Goal: Navigation & Orientation: Find specific page/section

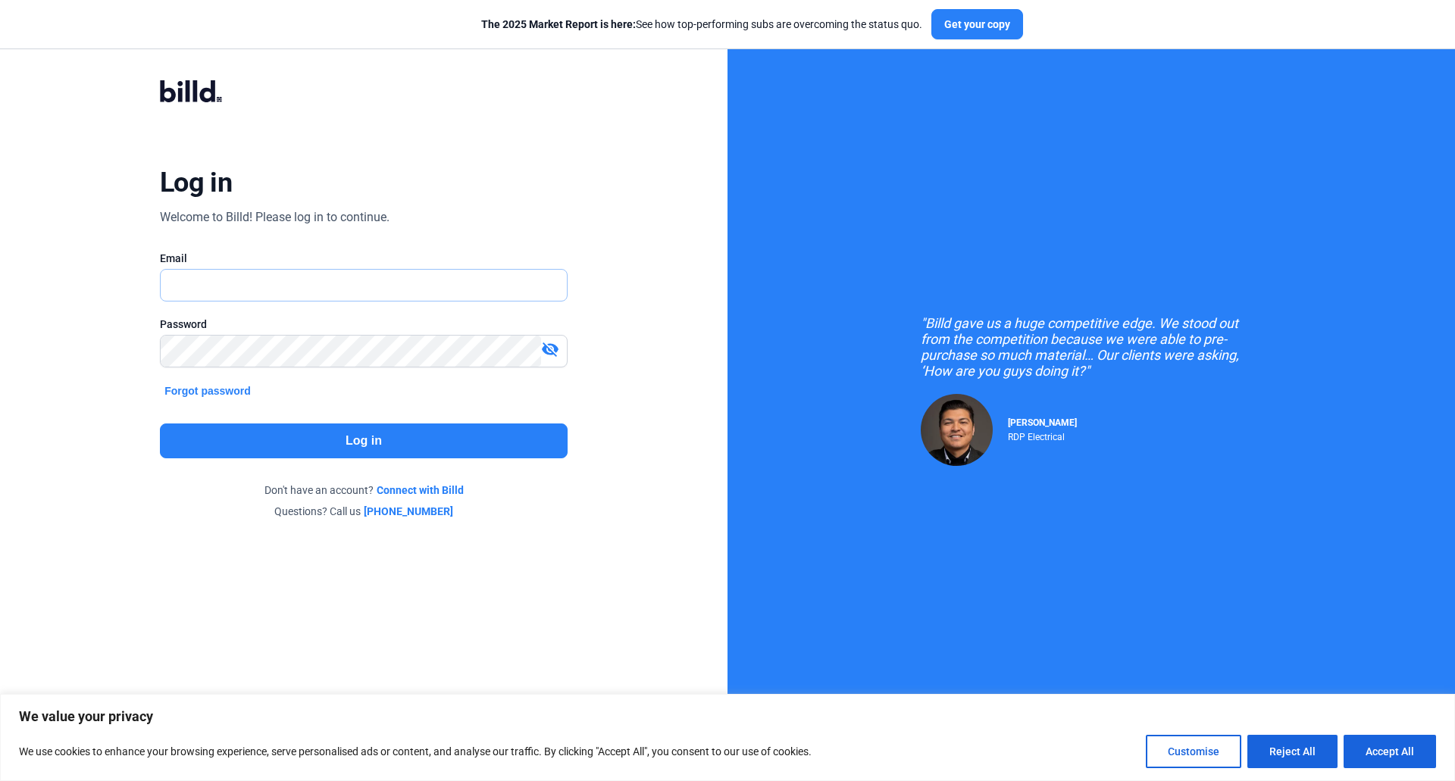
type input "[EMAIL_ADDRESS][DOMAIN_NAME]"
click at [330, 437] on button "Log in" at bounding box center [364, 441] width 408 height 35
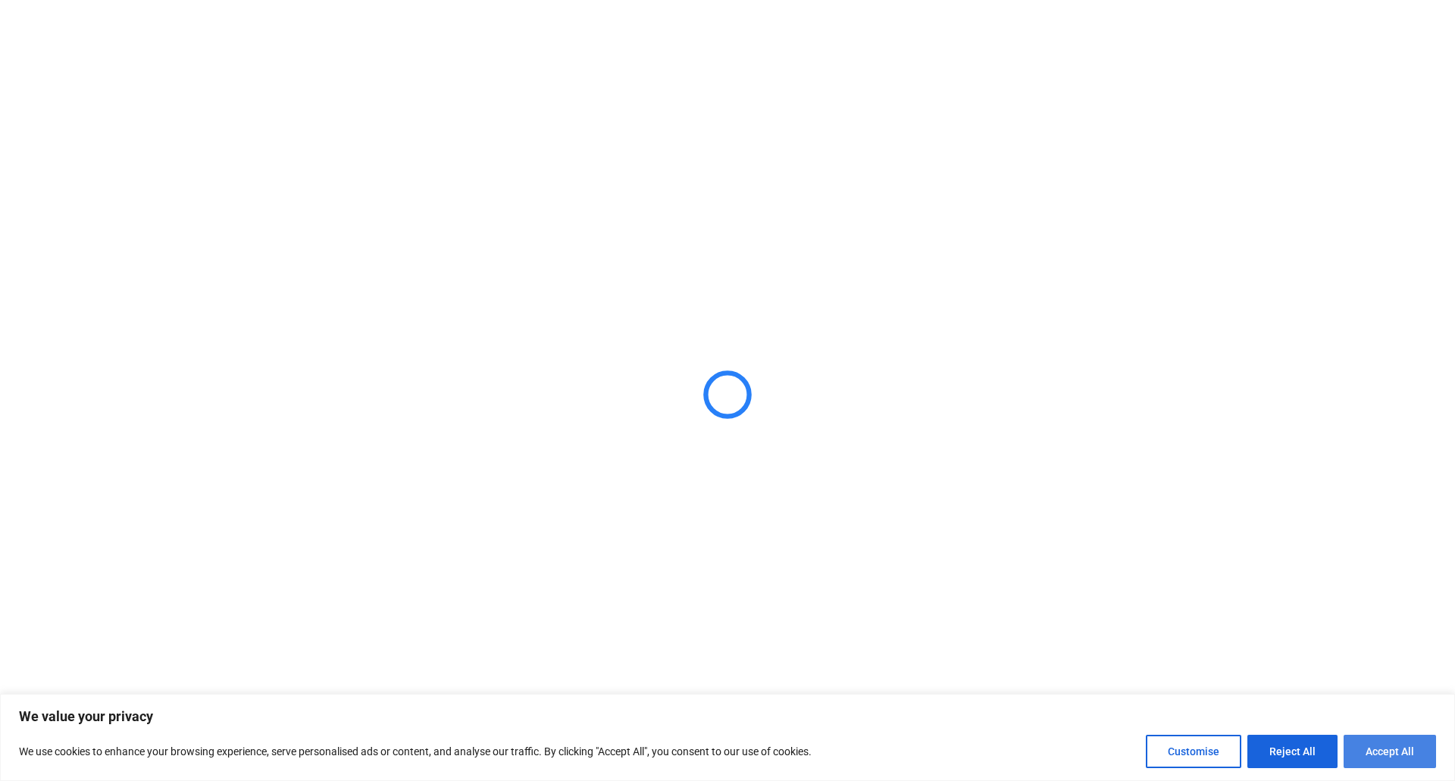
click at [1411, 757] on button "Accept All" at bounding box center [1390, 751] width 92 height 33
checkbox input "true"
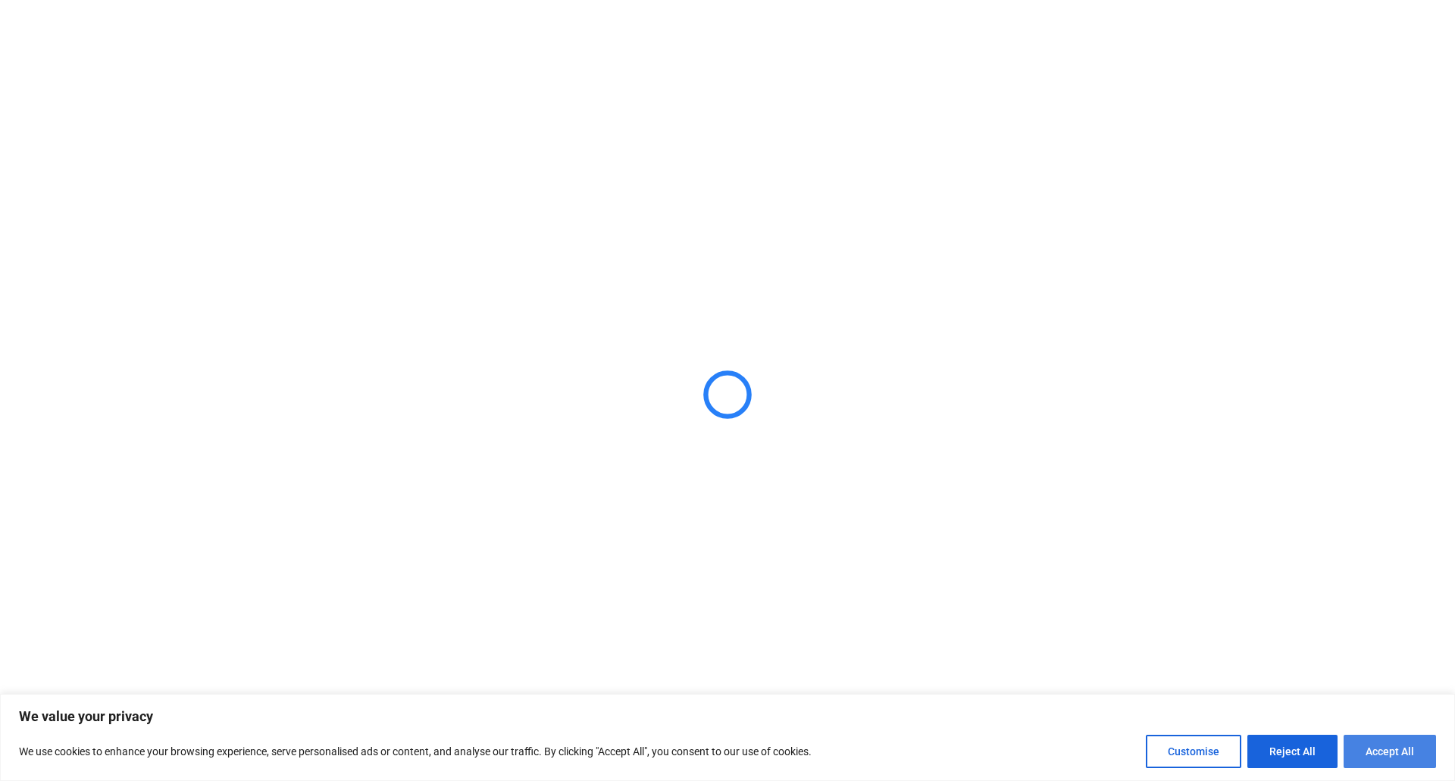
checkbox input "true"
